Goal: Information Seeking & Learning: Find specific fact

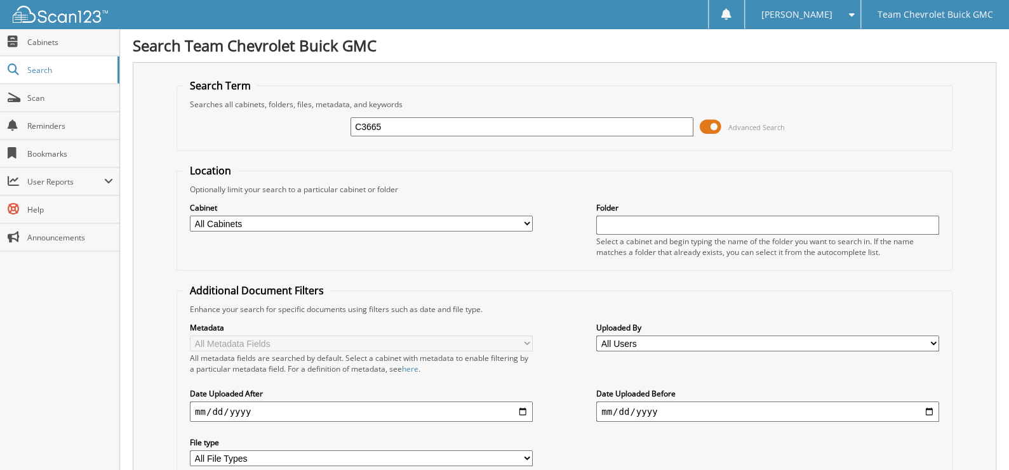
type input "C3665"
click at [712, 130] on span at bounding box center [711, 126] width 22 height 19
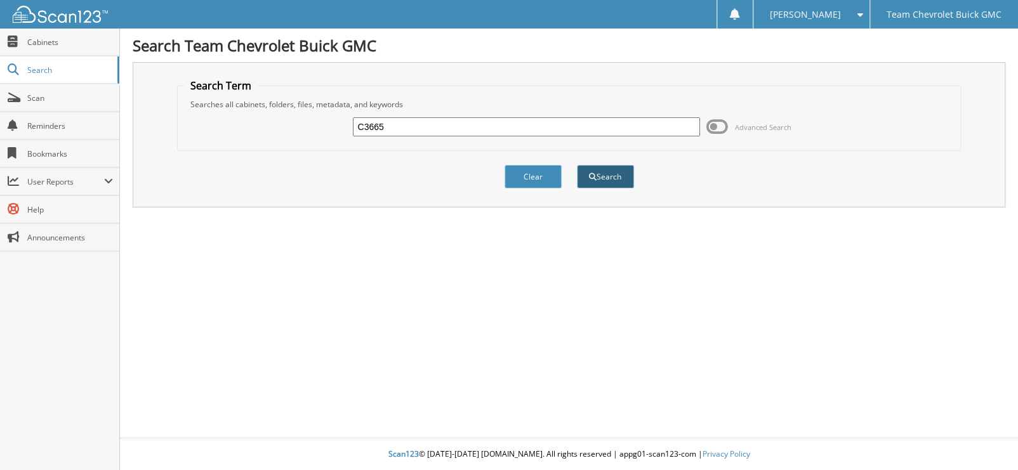
click at [615, 177] on button "Search" at bounding box center [605, 176] width 57 height 23
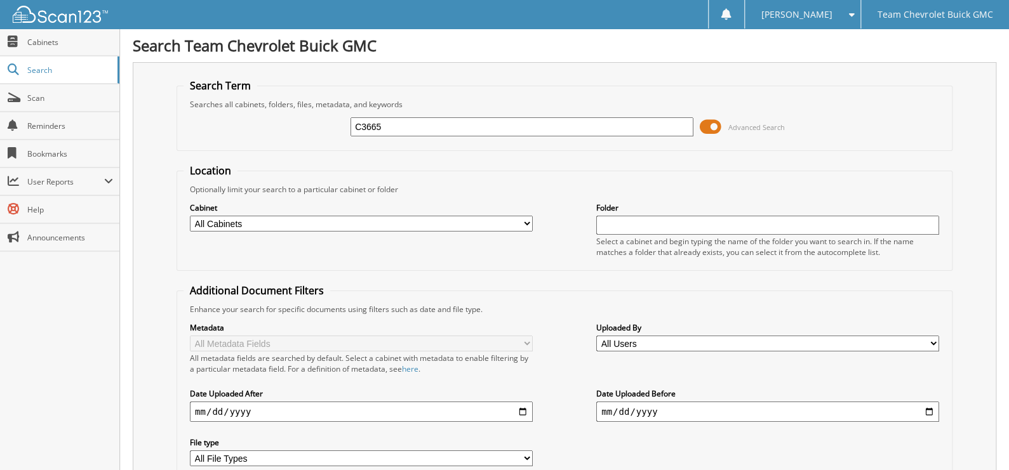
click at [707, 123] on span at bounding box center [711, 126] width 22 height 19
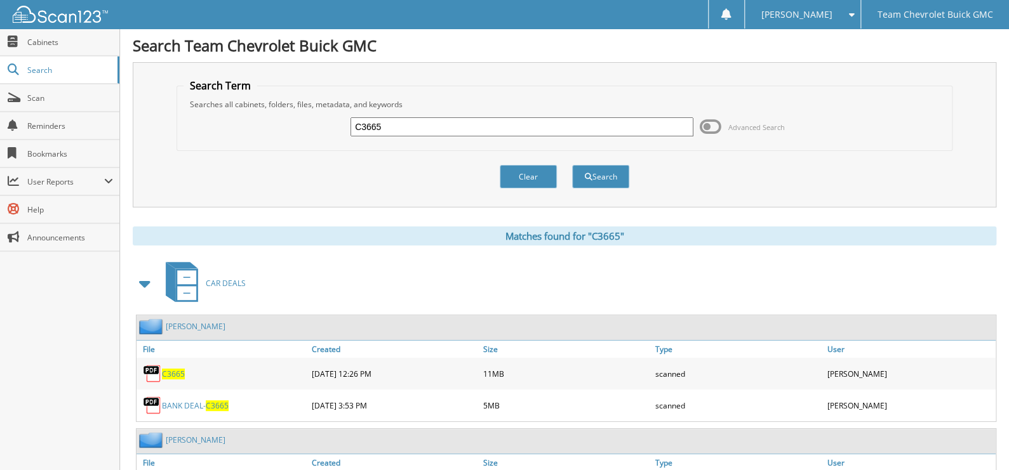
scroll to position [63, 0]
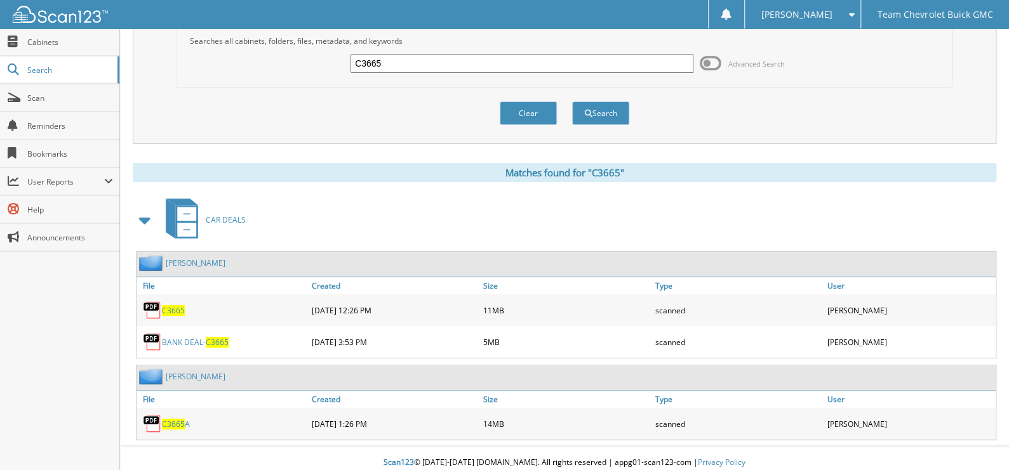
click at [168, 306] on span "C3665" at bounding box center [173, 310] width 23 height 11
